Goal: Navigation & Orientation: Find specific page/section

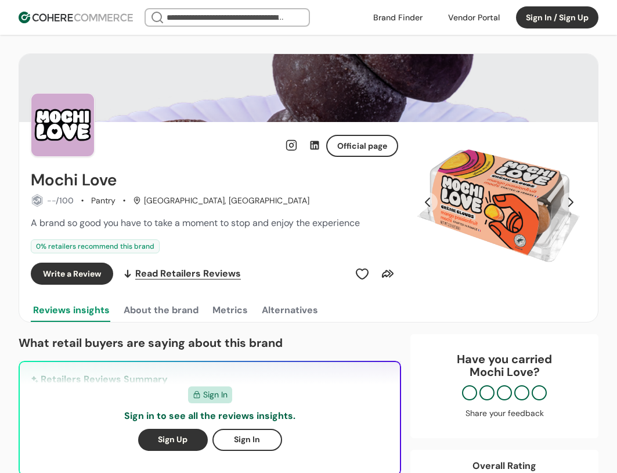
drag, startPoint x: 0, startPoint y: 0, endPoint x: 95, endPoint y: 21, distance: 97.5
click at [95, 21] on img at bounding box center [76, 18] width 114 height 12
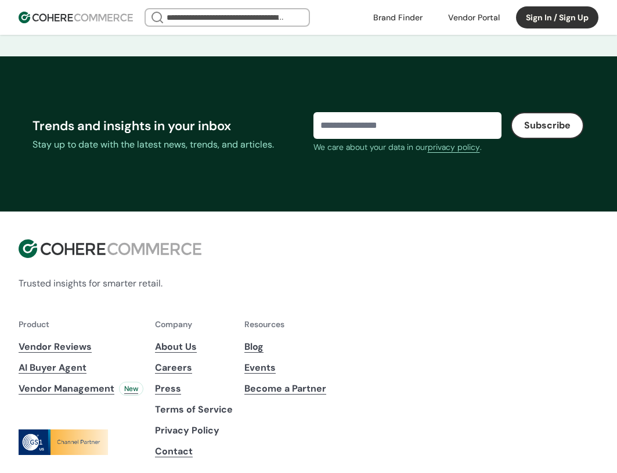
scroll to position [4826, 0]
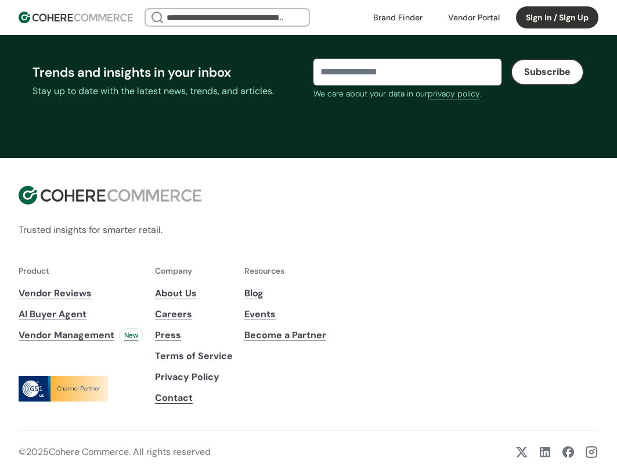
click at [177, 313] on link "Careers" at bounding box center [194, 314] width 78 height 14
